Goal: Information Seeking & Learning: Learn about a topic

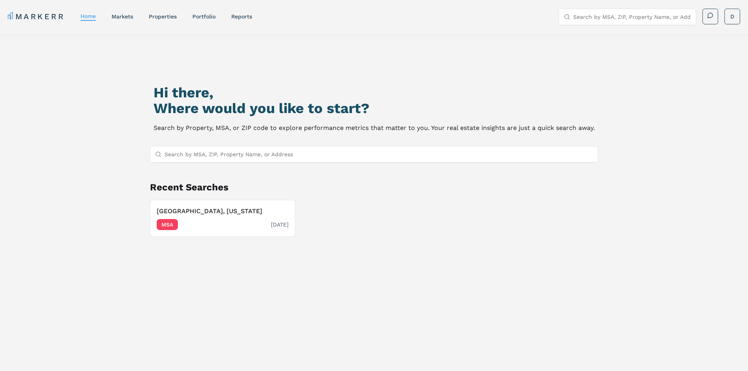
click at [233, 214] on h3 "[GEOGRAPHIC_DATA], [US_STATE]" at bounding box center [223, 211] width 132 height 9
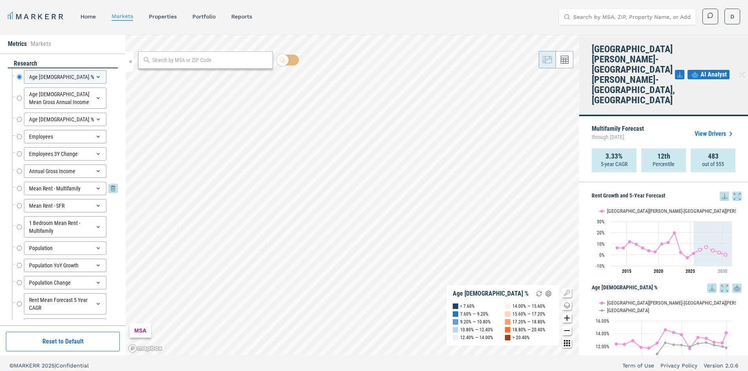
click at [17, 189] on input "Mean Rent - Multifamily" at bounding box center [19, 188] width 5 height 13
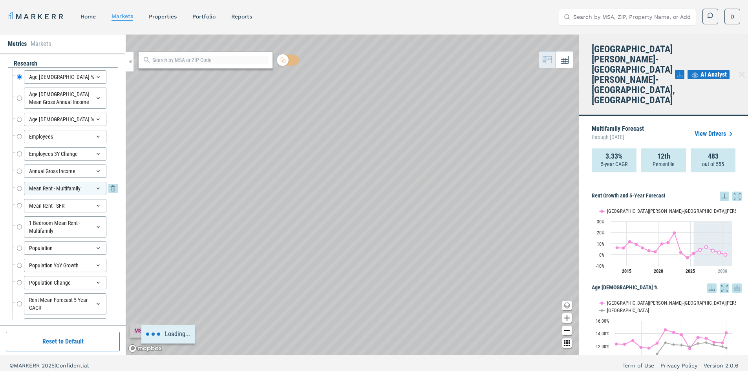
radio input "false"
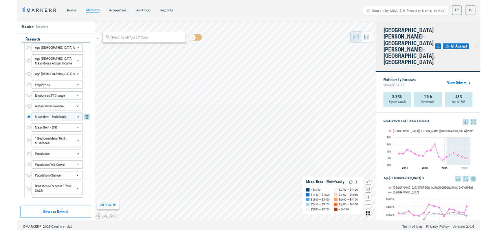
scroll to position [39, 0]
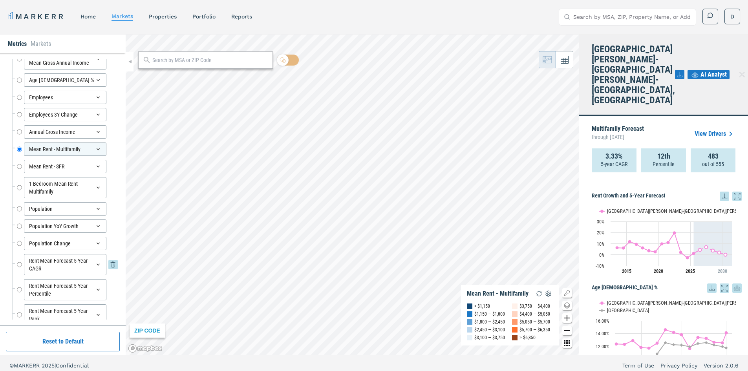
click at [21, 265] on input "Rent Mean Forecast 5 Year CAGR" at bounding box center [19, 264] width 5 height 21
radio input "false"
radio input "true"
